Goal: Task Accomplishment & Management: Use online tool/utility

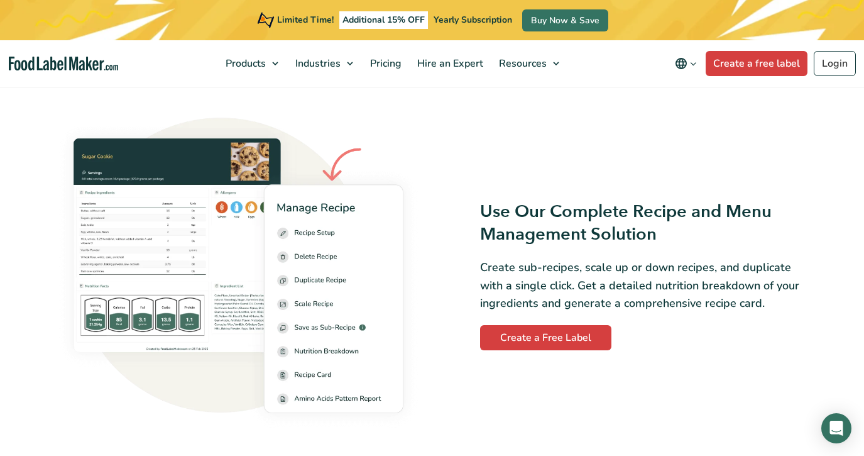
scroll to position [1603, 0]
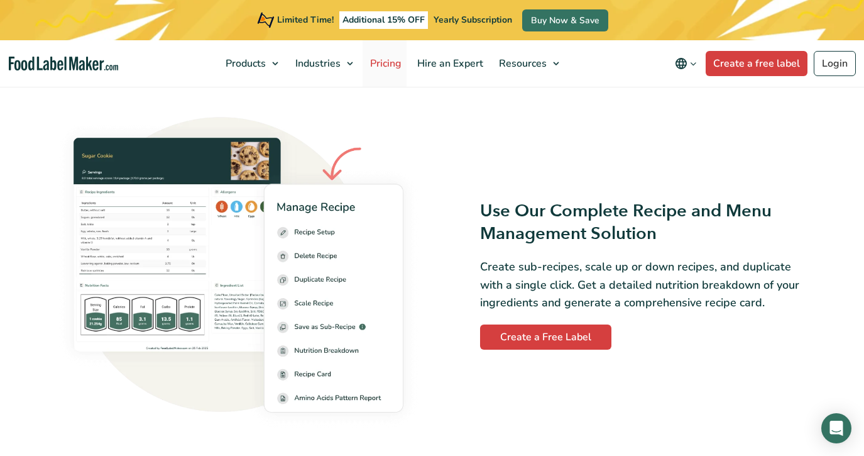
click at [383, 64] on span "Pricing" at bounding box center [384, 64] width 36 height 14
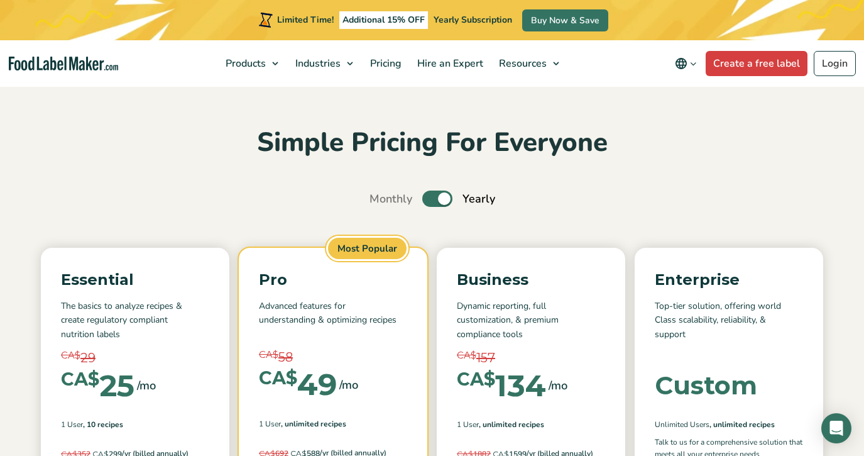
scroll to position [17, 0]
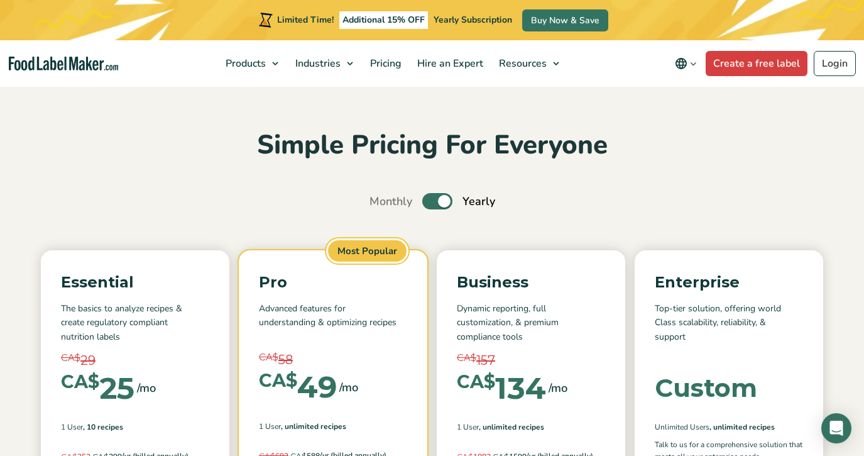
click at [441, 199] on label "Toggle" at bounding box center [437, 201] width 30 height 16
click at [380, 199] on input "Toggle" at bounding box center [376, 201] width 8 height 8
checkbox input "false"
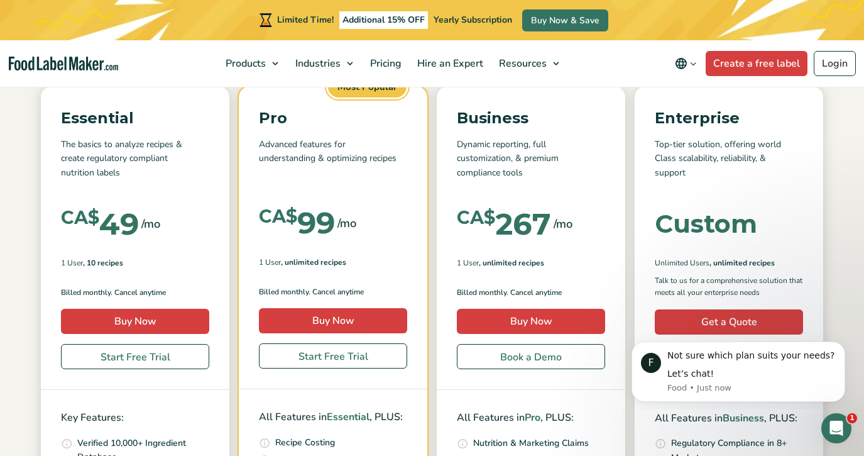
scroll to position [216, 0]
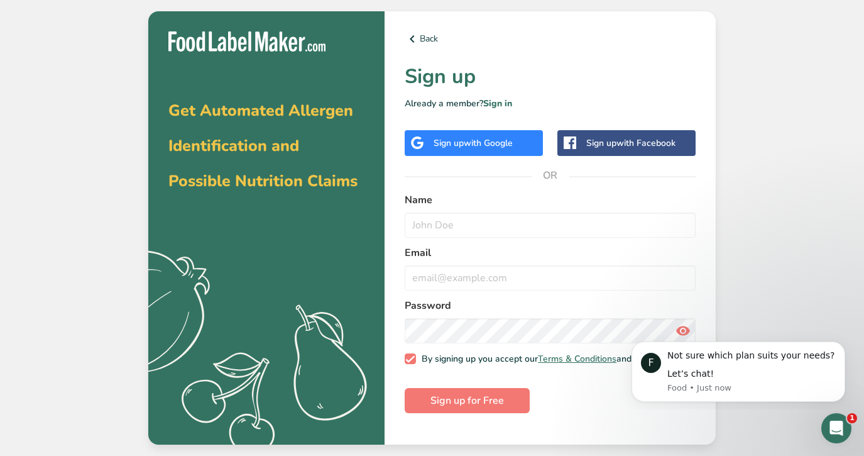
click at [502, 148] on span "with Google" at bounding box center [488, 143] width 49 height 12
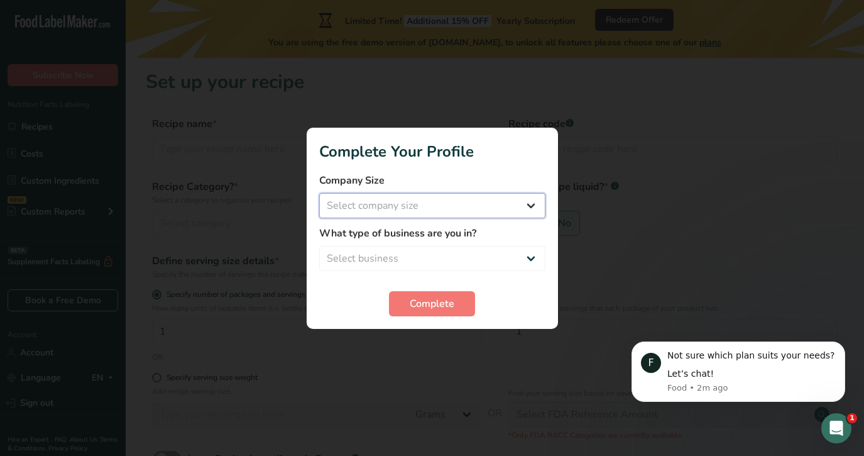
select select "1"
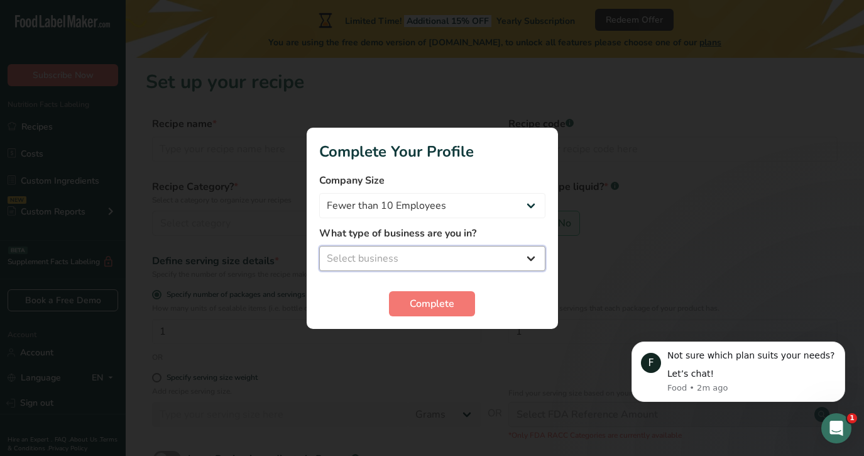
select select "8"
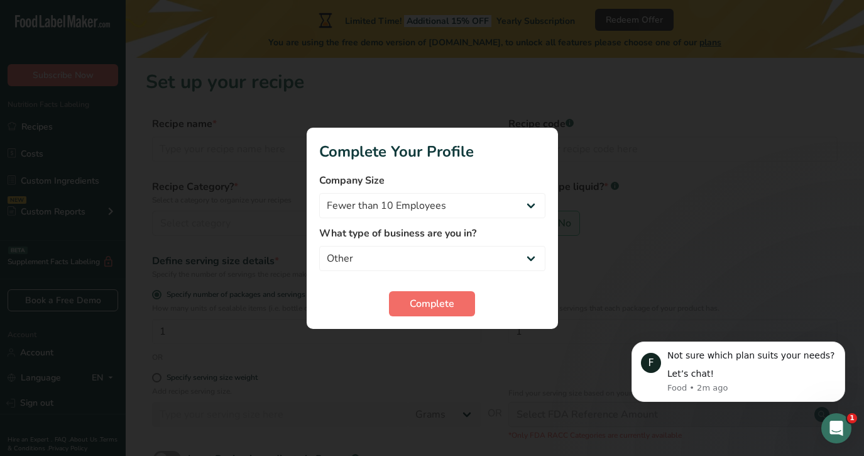
click at [434, 307] on span "Complete" at bounding box center [432, 303] width 45 height 15
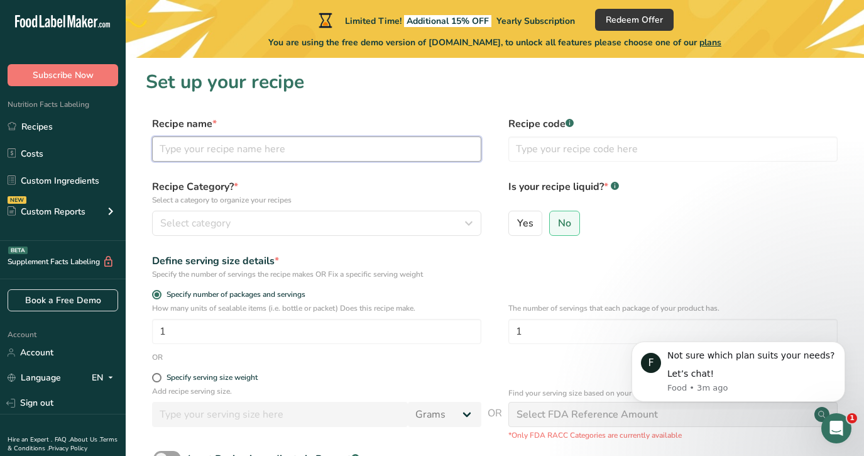
click at [267, 145] on input "text" at bounding box center [316, 148] width 329 height 25
type input "Dubai chocolate"
click at [260, 223] on div "Select category" at bounding box center [312, 223] width 305 height 15
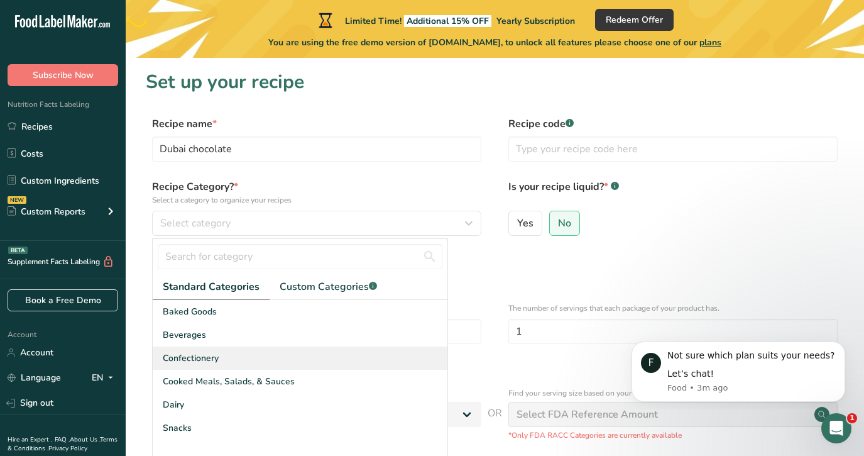
click at [222, 356] on div "Confectionery" at bounding box center [300, 357] width 295 height 23
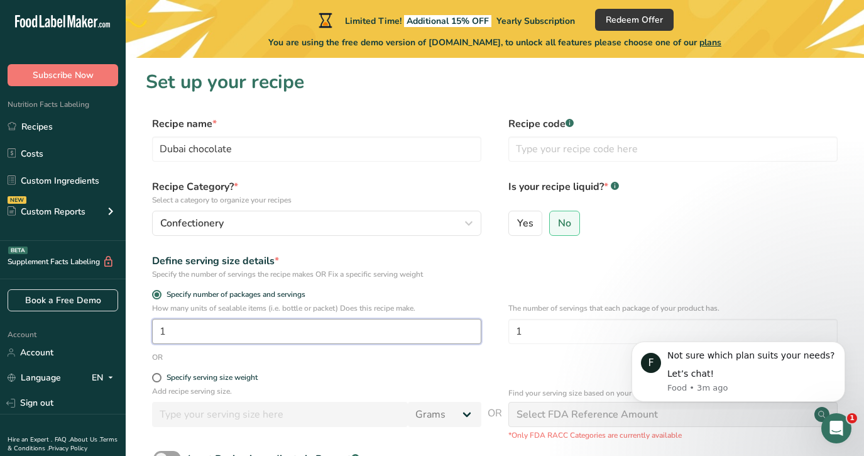
click at [279, 332] on input "1" at bounding box center [316, 331] width 329 height 25
type input "1"
click at [363, 358] on div "OR" at bounding box center [495, 356] width 698 height 11
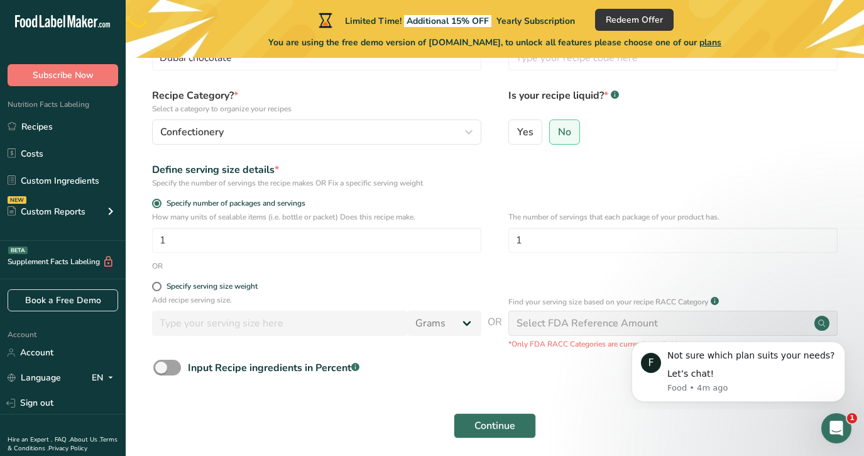
scroll to position [106, 0]
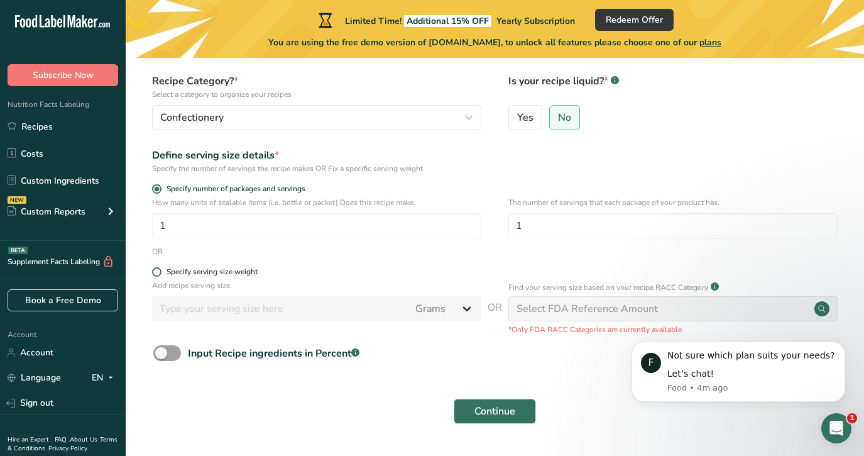
click at [158, 272] on span at bounding box center [156, 271] width 9 height 9
click at [158, 272] on input "Specify serving size weight" at bounding box center [156, 272] width 8 height 8
radio input "true"
radio input "false"
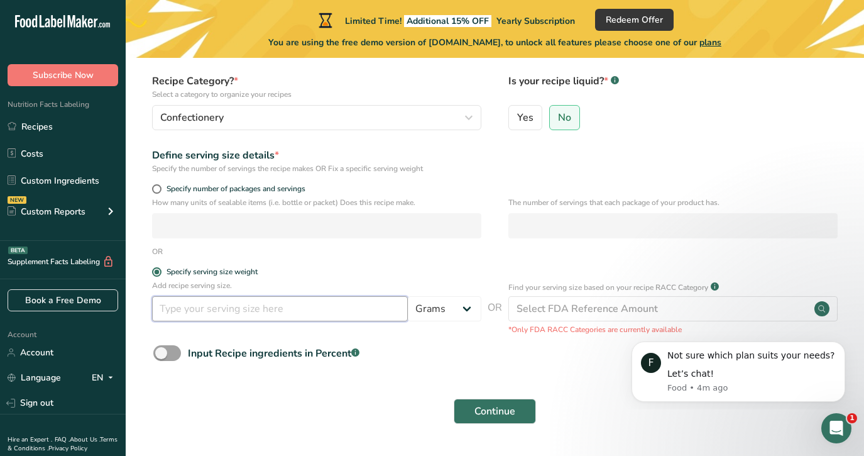
click at [266, 314] on input "number" at bounding box center [280, 308] width 256 height 25
type input "30"
click at [361, 400] on div "Continue" at bounding box center [495, 411] width 698 height 40
click at [172, 350] on span at bounding box center [167, 353] width 28 height 16
click at [161, 350] on input "Input Recipe ingredients in Percent .a-a{fill:#347362;}.b-a{fill:#fff;}" at bounding box center [157, 353] width 8 height 8
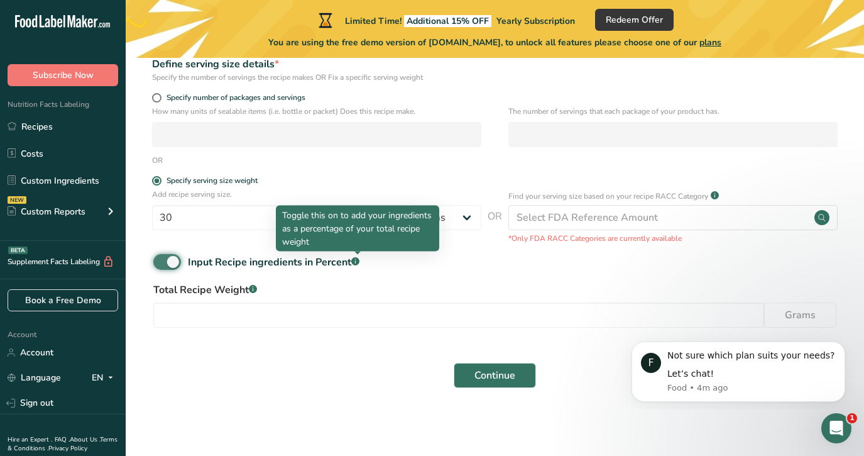
scroll to position [196, 0]
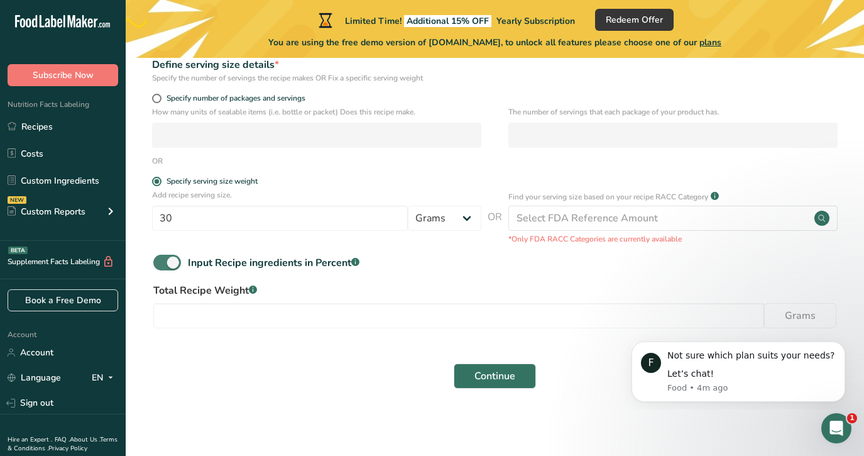
click at [179, 261] on span at bounding box center [167, 262] width 28 height 16
click at [161, 261] on input "Input Recipe ingredients in Percent .a-a{fill:#347362;}.b-a{fill:#fff;}" at bounding box center [157, 262] width 8 height 8
checkbox input "false"
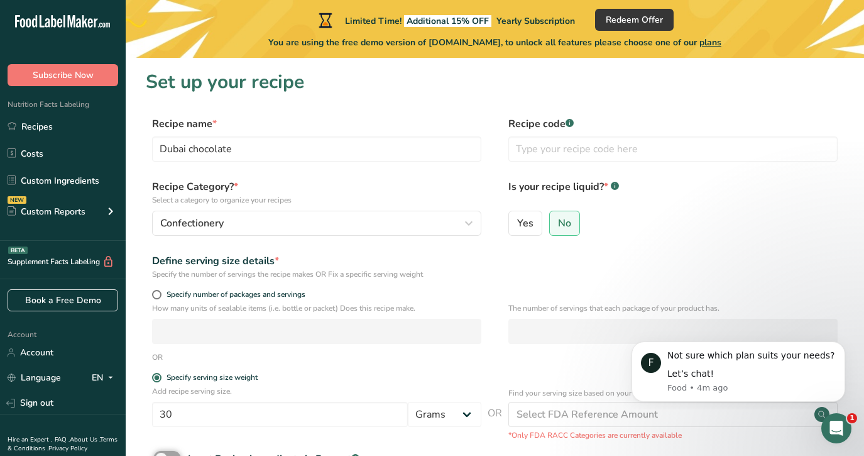
scroll to position [0, 0]
click at [569, 224] on span "No" at bounding box center [564, 223] width 13 height 13
click at [558, 224] on input "No" at bounding box center [554, 223] width 8 height 8
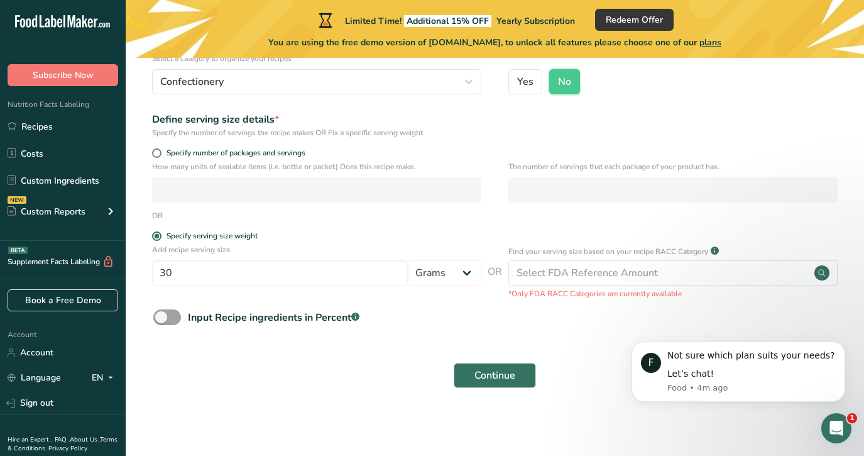
scroll to position [141, 0]
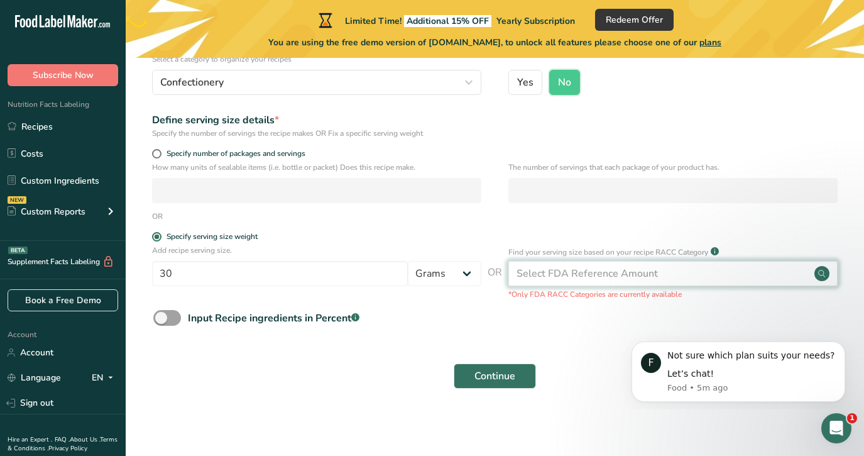
click at [594, 276] on div "Select FDA Reference Amount" at bounding box center [587, 273] width 141 height 15
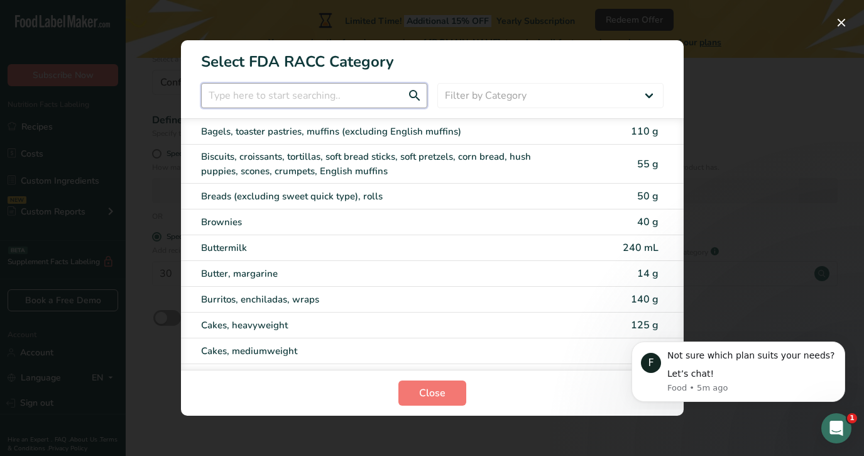
click at [356, 92] on input "RACC Category Selection Modal" at bounding box center [314, 95] width 226 height 25
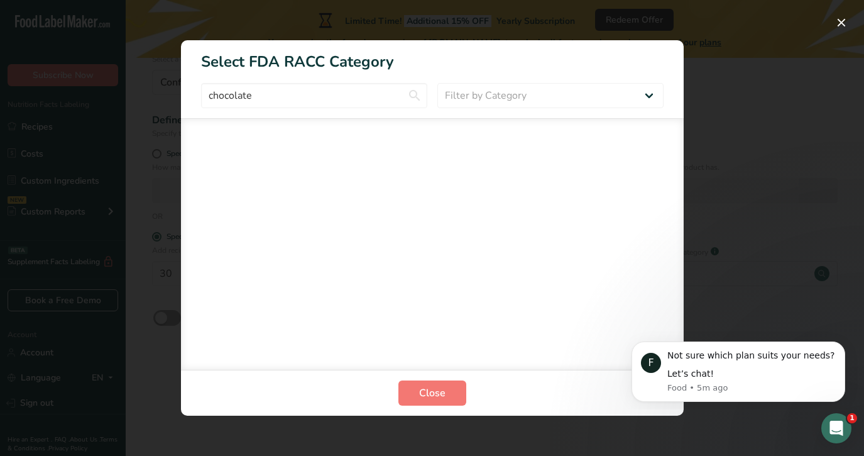
click at [395, 182] on div "RACC Category Selection Modal" at bounding box center [432, 243] width 503 height 251
click at [392, 94] on input "chocolate" at bounding box center [314, 95] width 226 height 25
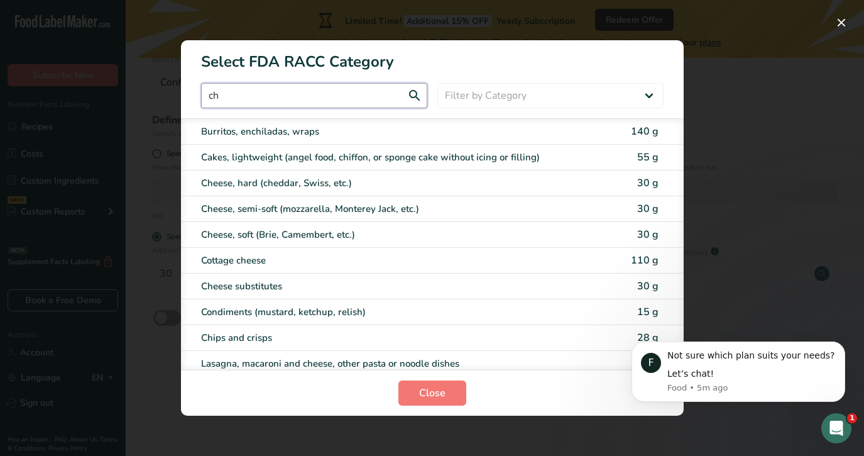
type input "c"
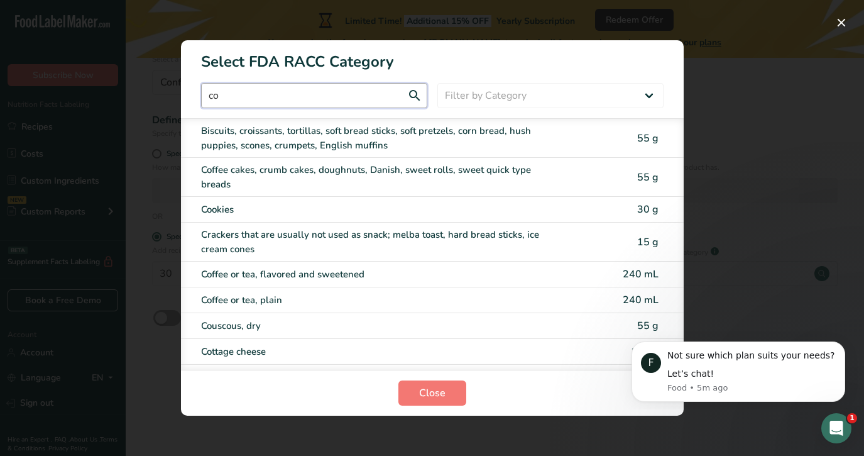
type input "c"
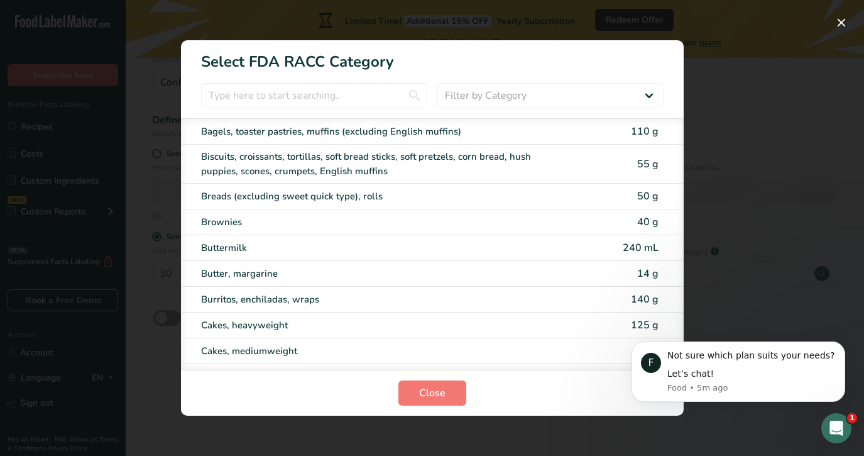
click at [723, 57] on div "RACC Category Selection Modal" at bounding box center [432, 228] width 864 height 456
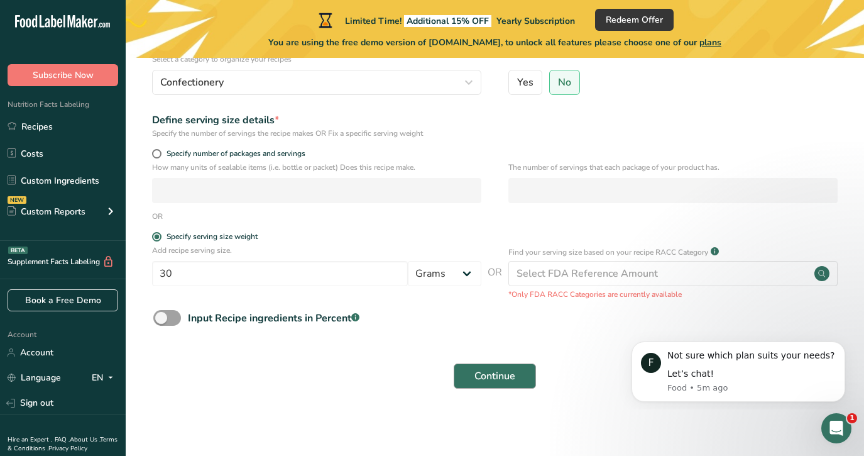
click at [496, 372] on span "Continue" at bounding box center [494, 375] width 41 height 15
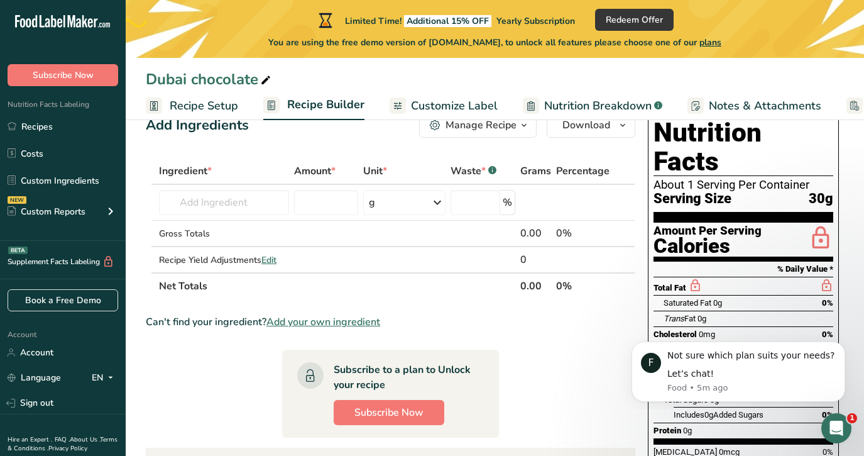
scroll to position [33, 0]
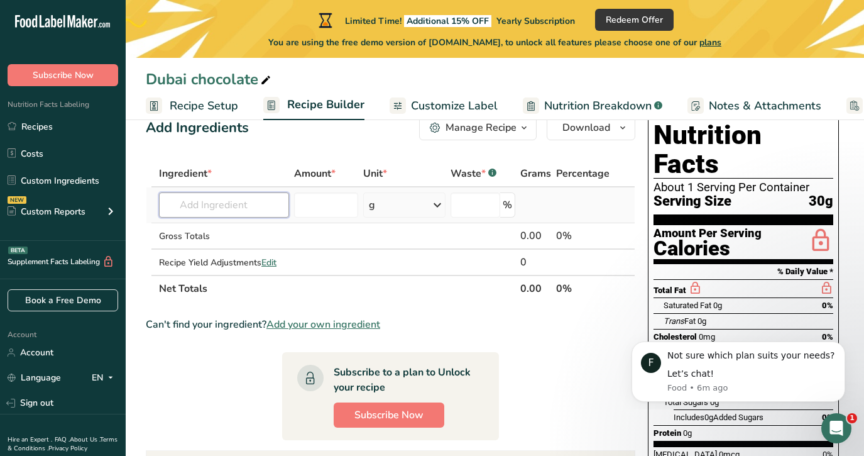
click at [248, 206] on input "text" at bounding box center [224, 204] width 130 height 25
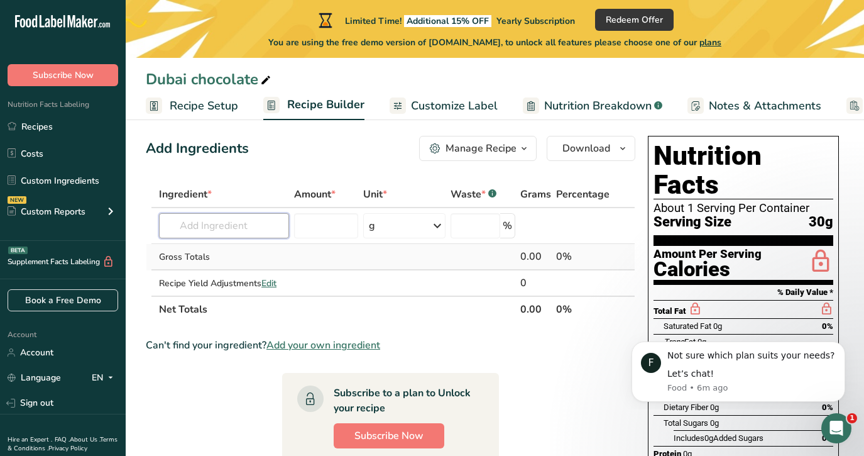
scroll to position [0, 0]
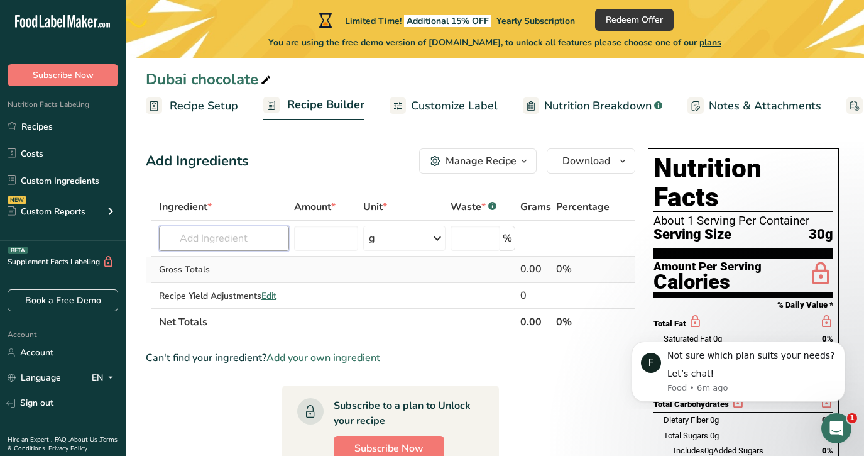
type input "g"
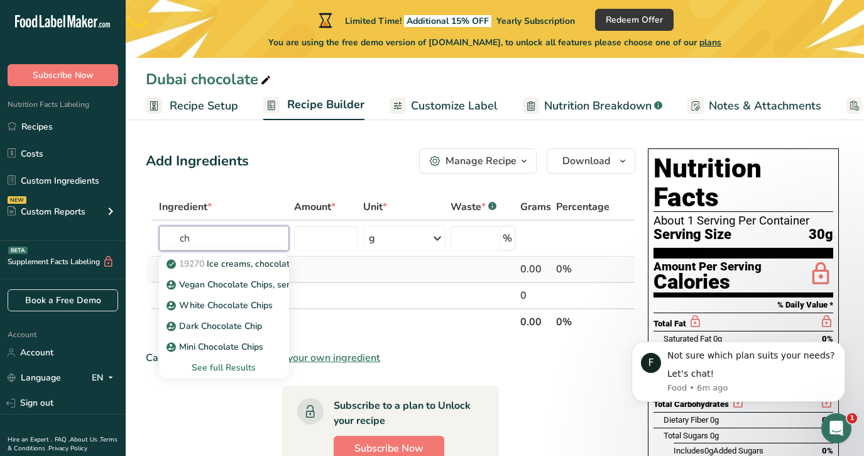
type input "c"
type input "m"
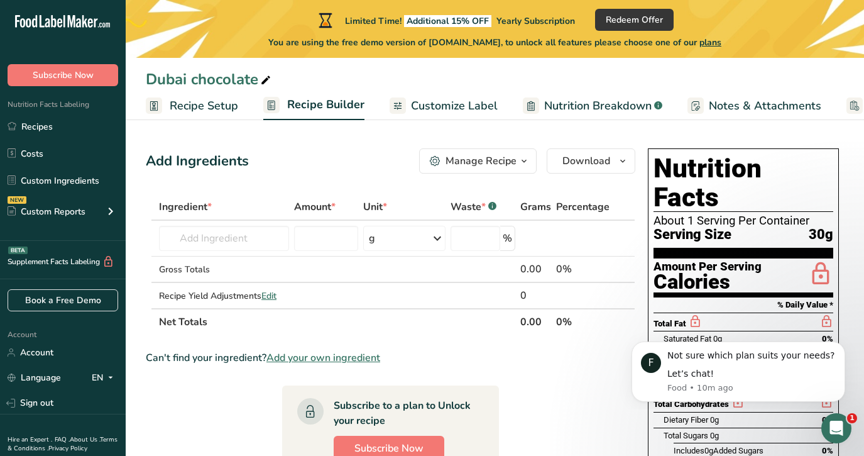
click at [488, 163] on div "Manage Recipe" at bounding box center [481, 160] width 71 height 15
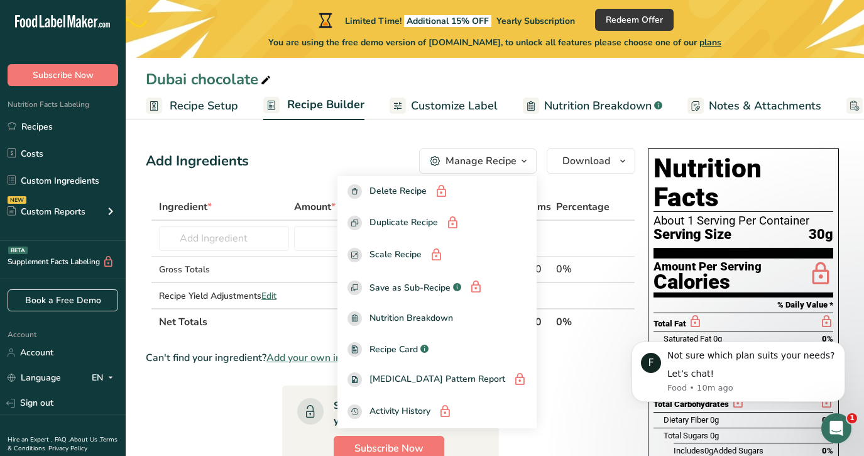
click at [488, 163] on div "Manage Recipe" at bounding box center [481, 160] width 71 height 15
